Goal: Communication & Community: Answer question/provide support

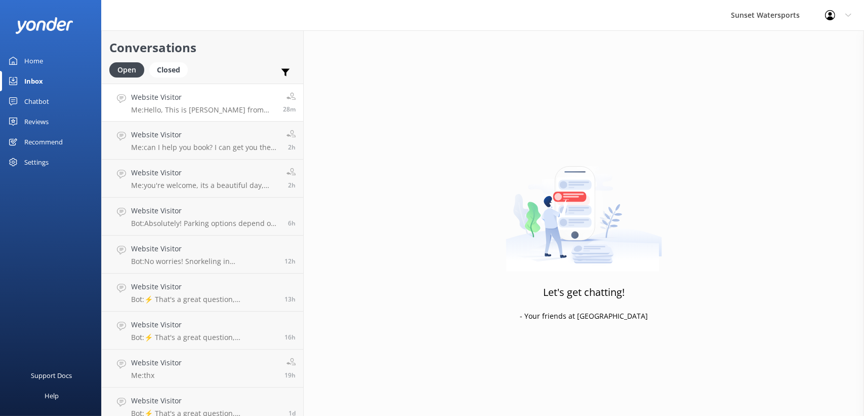
click at [198, 97] on h4 "Website Visitor" at bounding box center [203, 97] width 144 height 11
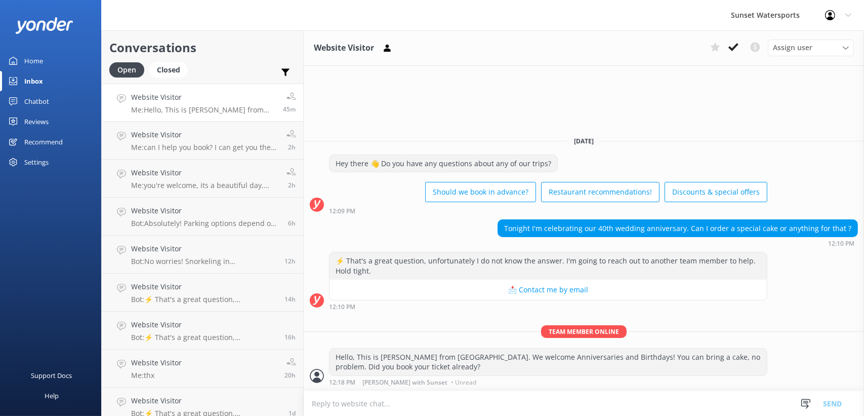
click at [29, 60] on div "Home" at bounding box center [33, 61] width 19 height 20
